Goal: Information Seeking & Learning: Learn about a topic

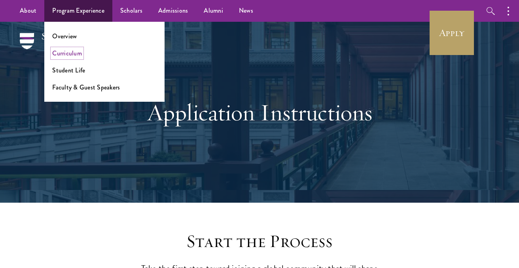
click at [69, 53] on link "Curriculum" at bounding box center [67, 53] width 30 height 9
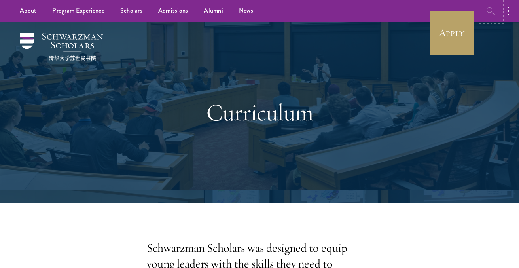
click at [485, 13] on button "button" at bounding box center [491, 11] width 22 height 22
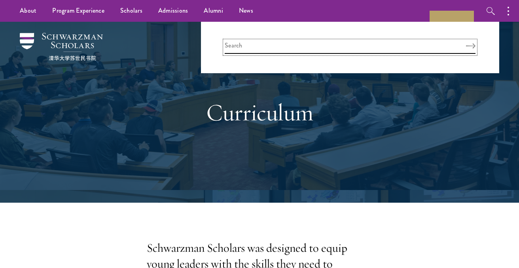
click at [316, 44] on input "search" at bounding box center [350, 47] width 251 height 13
type input "capstone"
click at [466, 43] on button "Search" at bounding box center [470, 46] width 9 height 6
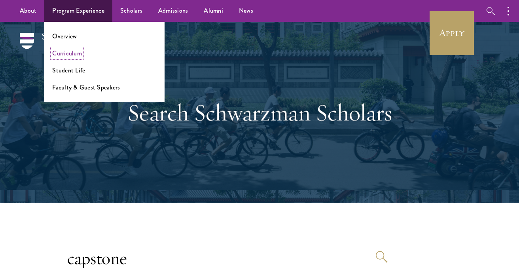
click at [67, 53] on link "Curriculum" at bounding box center [67, 53] width 30 height 9
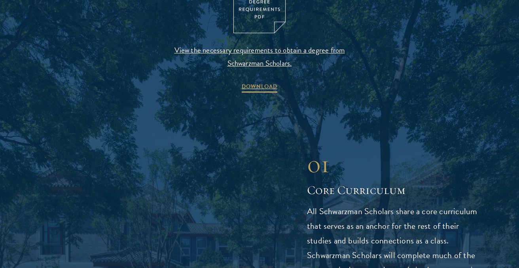
scroll to position [920, 0]
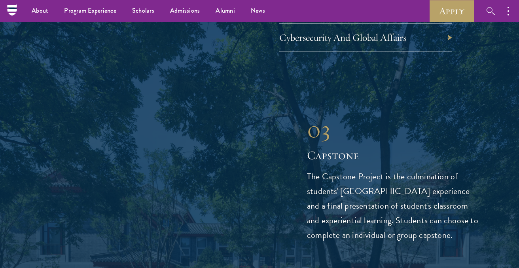
scroll to position [2744, 0]
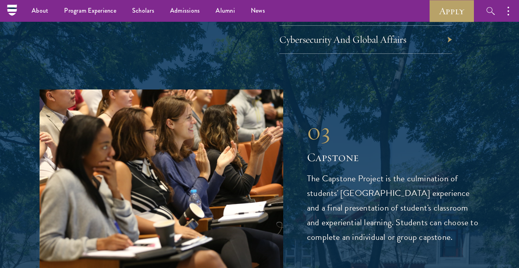
click at [354, 150] on h2 "Capstone" at bounding box center [393, 158] width 172 height 16
click at [350, 150] on h2 "Capstone" at bounding box center [393, 158] width 172 height 16
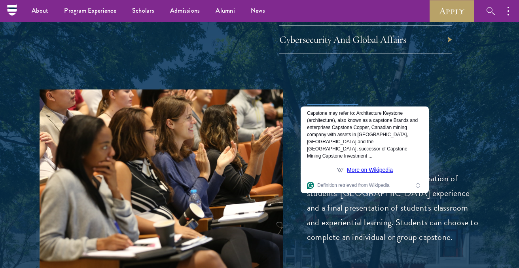
copy h2 "Capstone"
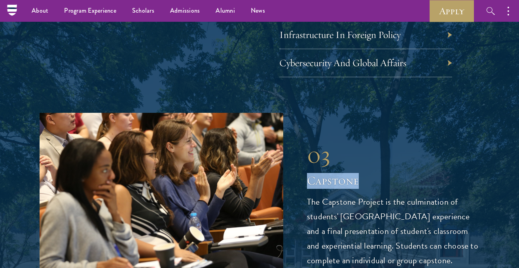
scroll to position [2719, 0]
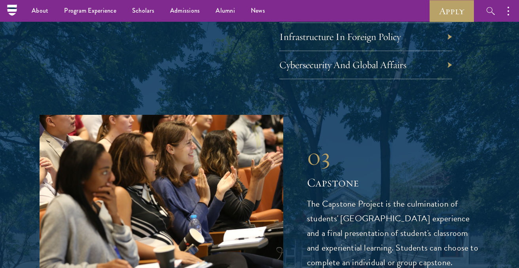
click at [338, 142] on div "03 Capstone The Capstone Project is the culmination of students' Schwarzman Col…" at bounding box center [393, 205] width 172 height 127
drag, startPoint x: 307, startPoint y: 146, endPoint x: 447, endPoint y: 212, distance: 154.7
click at [447, 212] on div "03 Capstone 03 Capstone The Capstone Project is the culmination of students' Sc…" at bounding box center [260, 206] width 440 height 183
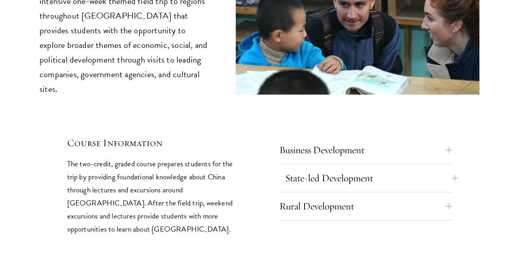
scroll to position [3359, 0]
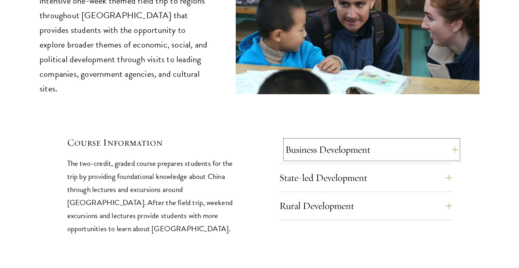
click at [418, 140] on button "Business Development" at bounding box center [371, 149] width 173 height 19
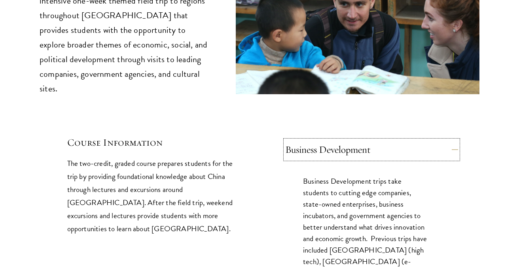
click at [418, 140] on button "Business Development" at bounding box center [371, 149] width 173 height 19
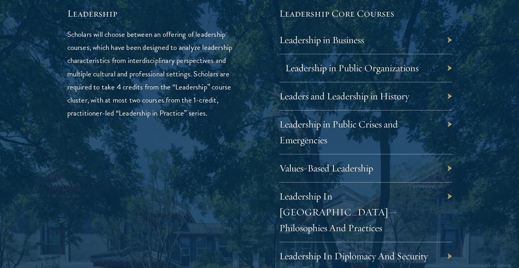
scroll to position [1320, 0]
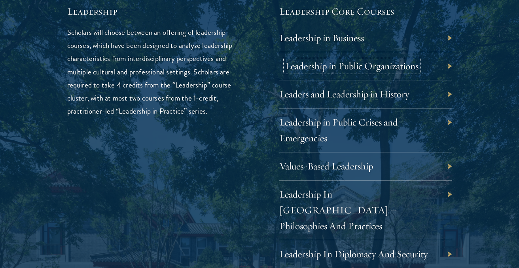
click at [362, 71] on link "Leadership in Public Organizations" at bounding box center [351, 66] width 133 height 12
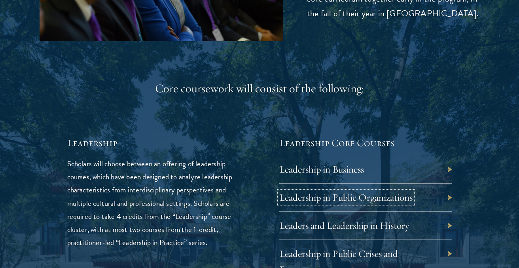
scroll to position [1266, 0]
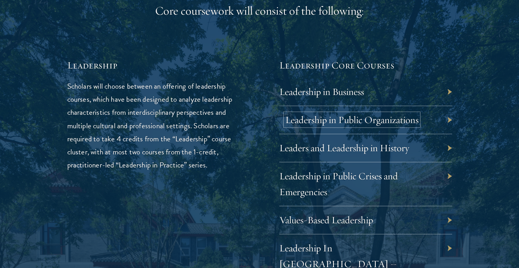
click at [318, 120] on link "Leadership in Public Organizations" at bounding box center [351, 120] width 133 height 12
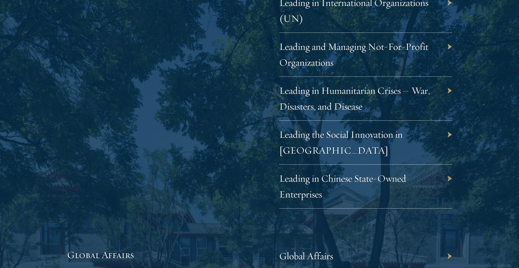
scroll to position [1700, 0]
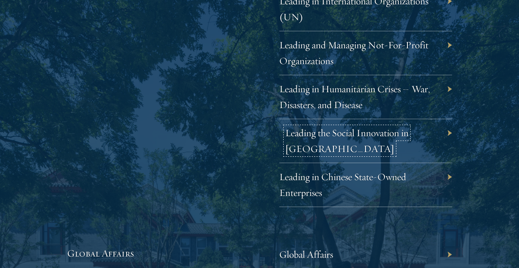
click at [307, 127] on link "Leading the Social Innovation in China" at bounding box center [346, 141] width 123 height 28
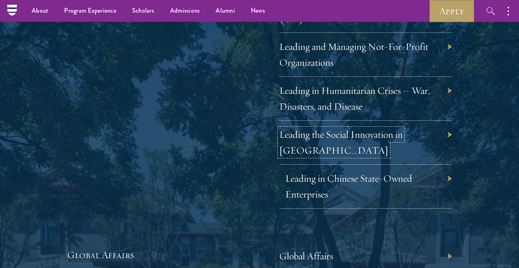
scroll to position [1697, 0]
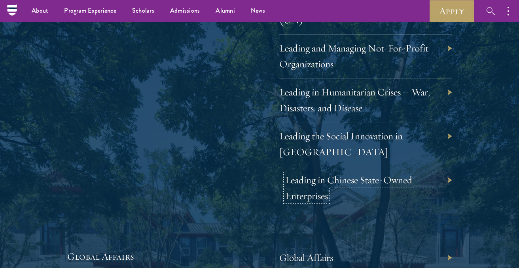
click at [317, 174] on link "Leading in Chinese State-Owned Enterprises" at bounding box center [348, 188] width 127 height 28
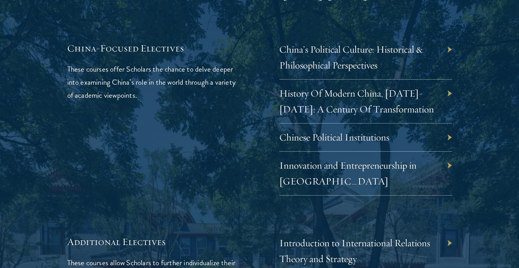
scroll to position [2426, 0]
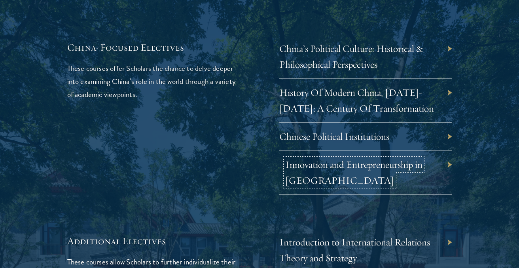
click at [295, 158] on link "Innovation and Entrepreneurship in [GEOGRAPHIC_DATA]" at bounding box center [353, 172] width 137 height 28
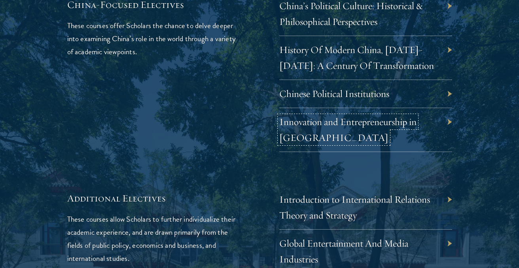
scroll to position [2483, 0]
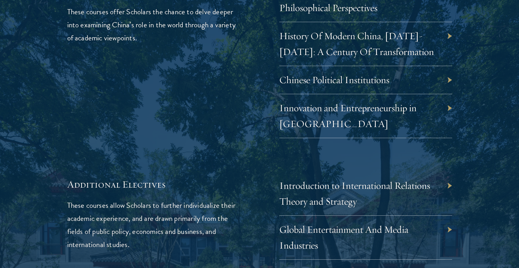
click at [281, 94] on div "Innovation and Entrepreneurship in [GEOGRAPHIC_DATA]" at bounding box center [365, 116] width 173 height 44
click at [297, 102] on link "Innovation and Entrepreneurship in [GEOGRAPHIC_DATA]" at bounding box center [353, 116] width 137 height 28
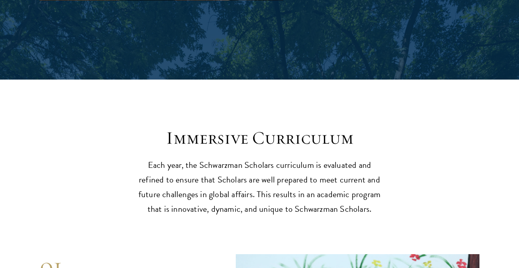
scroll to position [3083, 0]
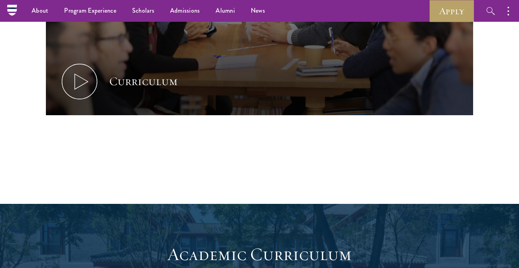
scroll to position [373, 0]
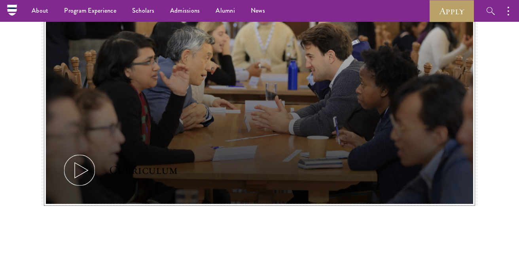
click at [78, 177] on icon at bounding box center [80, 170] width 36 height 36
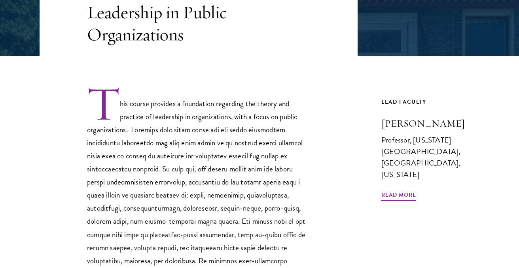
scroll to position [190, 0]
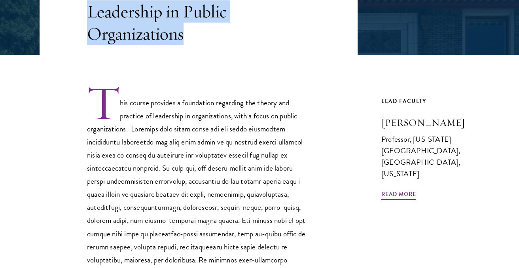
drag, startPoint x: 190, startPoint y: 30, endPoint x: 87, endPoint y: 19, distance: 103.9
click at [86, 18] on header "Core Curriculum Leadership in Public Organizations" at bounding box center [199, 3] width 318 height 103
copy h3 "Leadership in Public Organizations"
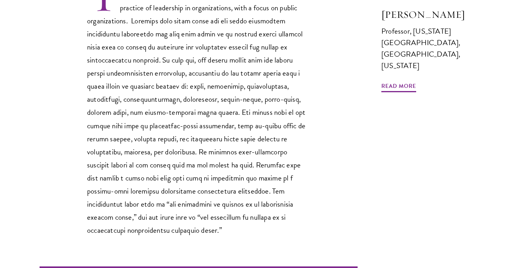
scroll to position [300, 0]
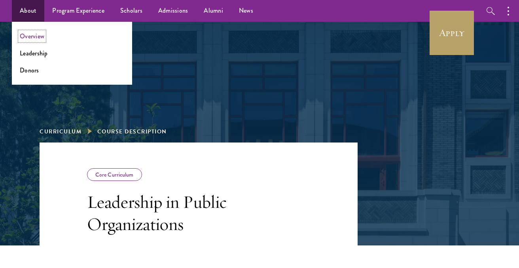
click at [31, 40] on link "Overview" at bounding box center [32, 36] width 25 height 9
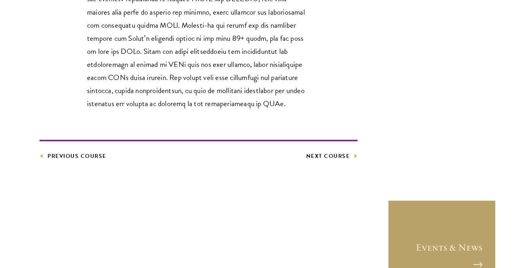
scroll to position [420, 0]
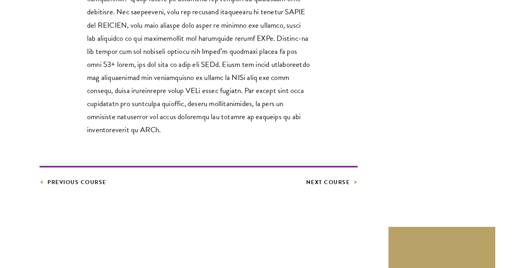
scroll to position [405, 0]
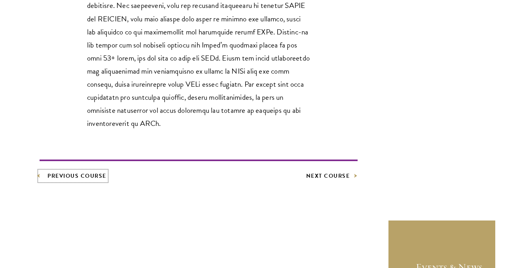
click at [93, 175] on link "Previous Course" at bounding box center [73, 176] width 67 height 10
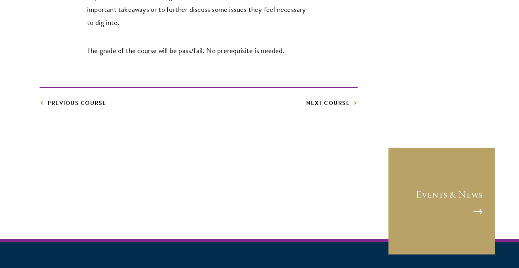
scroll to position [784, 0]
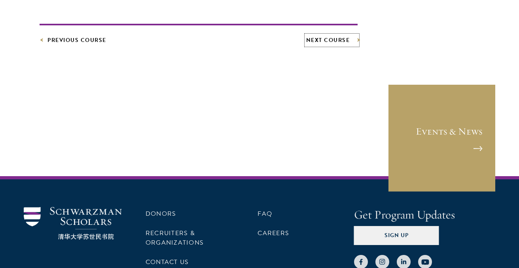
click at [328, 42] on link "Next Course" at bounding box center [332, 40] width 52 height 10
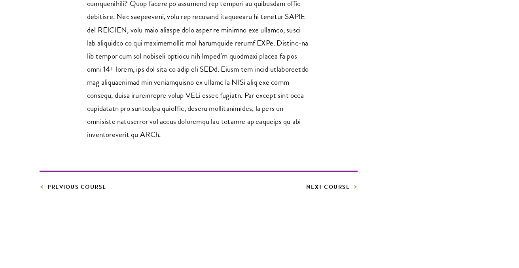
scroll to position [473, 0]
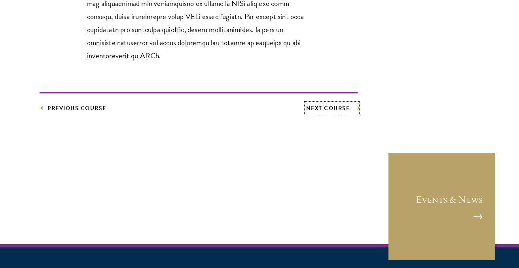
click at [321, 110] on link "Next Course" at bounding box center [332, 108] width 52 height 10
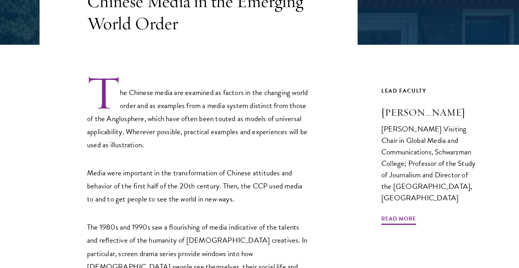
scroll to position [212, 0]
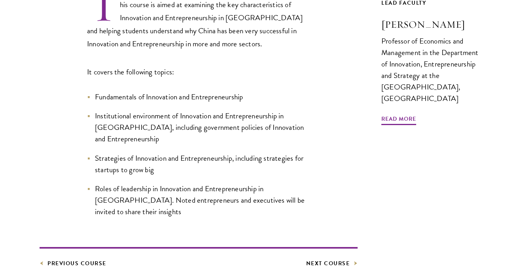
scroll to position [301, 0]
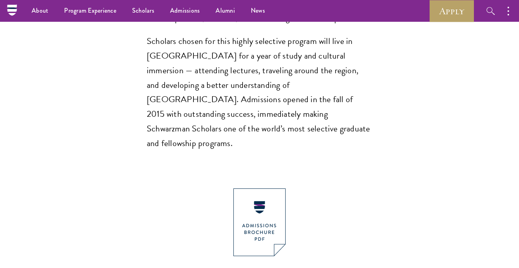
scroll to position [709, 0]
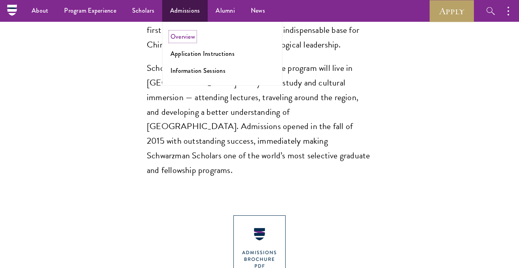
click at [180, 40] on link "Overview" at bounding box center [182, 36] width 25 height 9
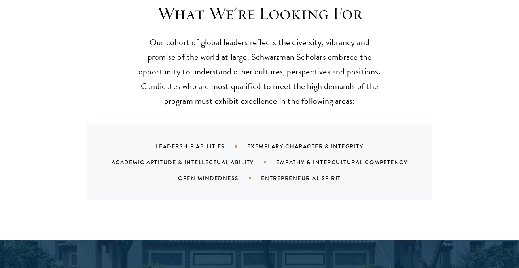
scroll to position [756, 0]
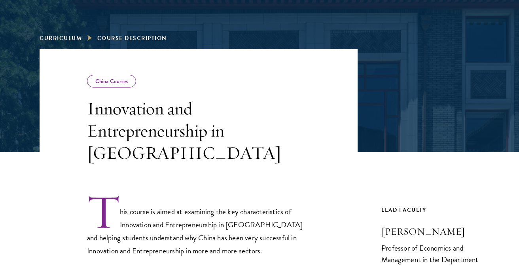
scroll to position [128, 0]
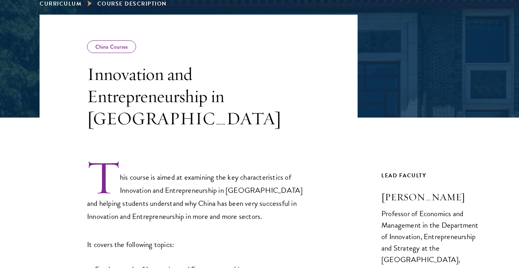
click at [125, 74] on h3 "Innovation and Entrepreneurship in [GEOGRAPHIC_DATA]" at bounding box center [198, 96] width 223 height 66
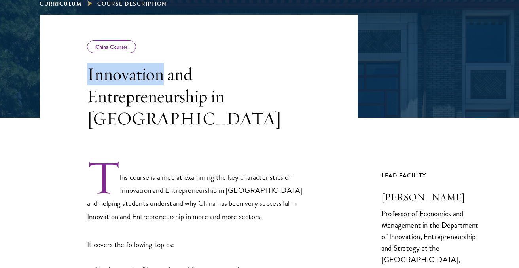
click at [125, 74] on h3 "Innovation and Entrepreneurship in [GEOGRAPHIC_DATA]" at bounding box center [198, 96] width 223 height 66
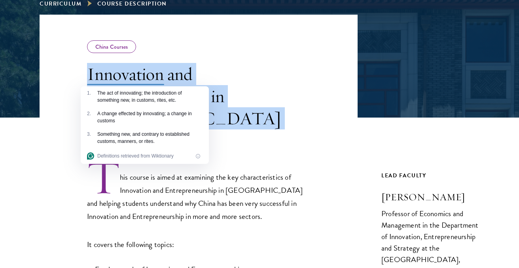
click at [125, 74] on h3 "Innovation and Entrepreneurship in [GEOGRAPHIC_DATA]" at bounding box center [198, 96] width 223 height 66
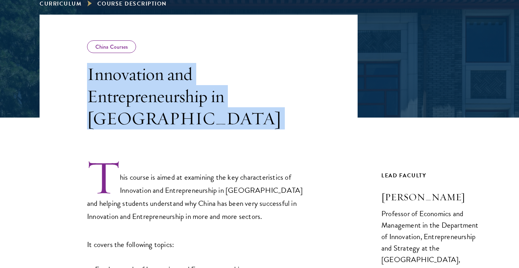
copy div "Innovation and Entrepreneurship in [GEOGRAPHIC_DATA]"
